Goal: Information Seeking & Learning: Check status

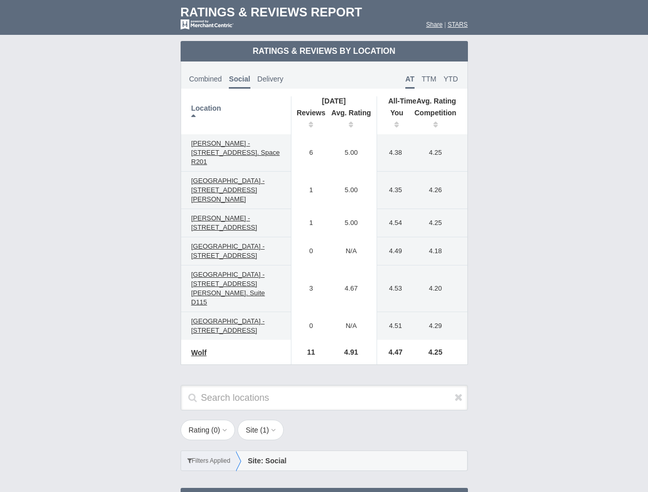
scroll to position [497, 0]
click at [324, 246] on td "0" at bounding box center [308, 251] width 35 height 28
click at [236, 115] on th "Location" at bounding box center [236, 115] width 110 height 38
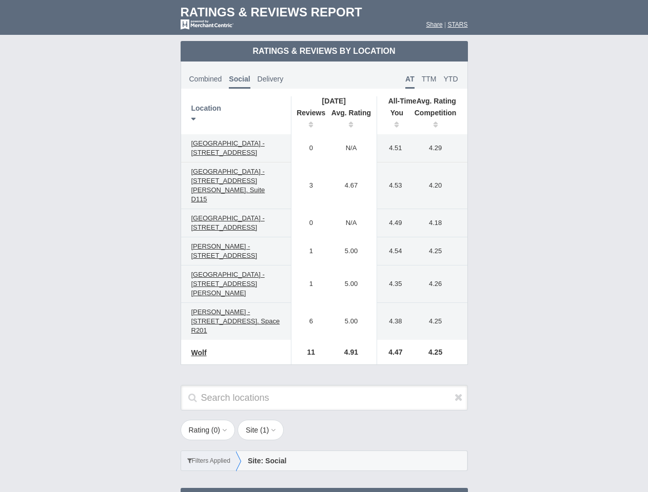
click at [308, 120] on th "Reviews" at bounding box center [308, 120] width 35 height 29
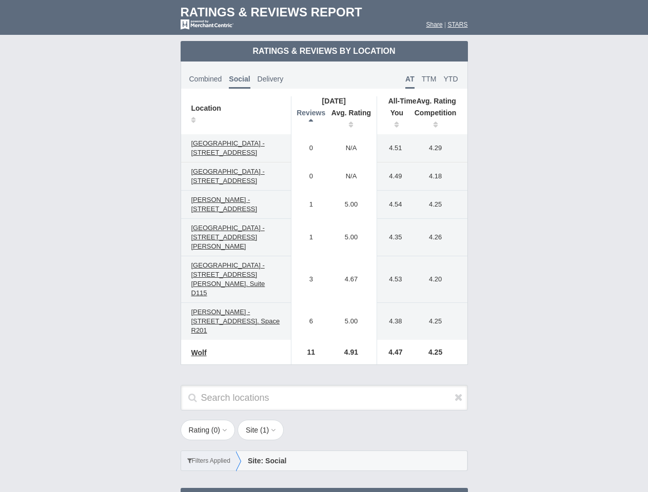
click at [351, 120] on th "Avg. Rating" at bounding box center [351, 120] width 51 height 29
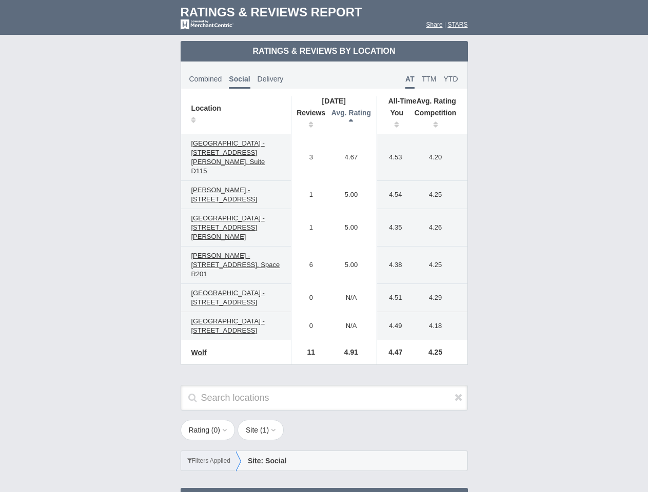
click at [393, 120] on th "You" at bounding box center [393, 120] width 32 height 29
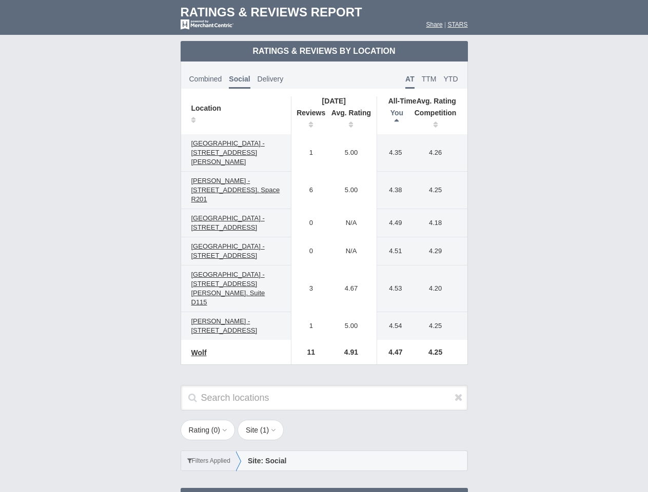
click at [438, 120] on th "Competition" at bounding box center [438, 120] width 58 height 29
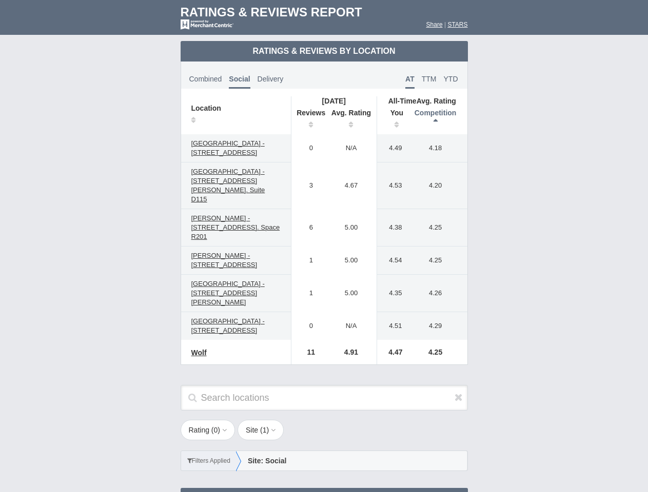
click at [324, 441] on div "Filters Applied Site: Social" at bounding box center [324, 456] width 308 height 31
click at [459, 392] on icon at bounding box center [458, 397] width 8 height 10
click at [209, 420] on button "Rating ( 0 )" at bounding box center [208, 430] width 55 height 21
click at [264, 420] on button "Site ( 1 )" at bounding box center [260, 430] width 46 height 21
